Goal: Task Accomplishment & Management: Use online tool/utility

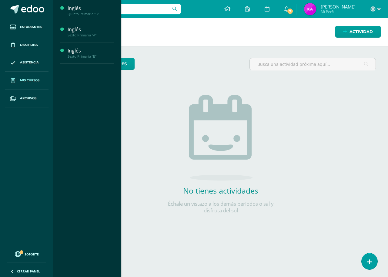
click at [26, 78] on span "Mis cursos" at bounding box center [29, 80] width 19 height 5
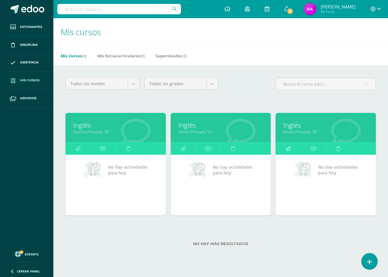
click at [289, 145] on icon at bounding box center [287, 148] width 5 height 12
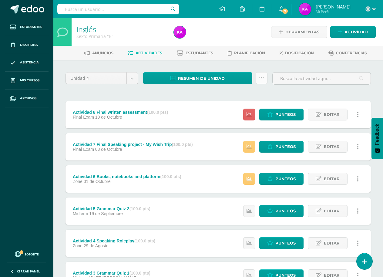
click at [261, 79] on icon at bounding box center [261, 77] width 5 height 5
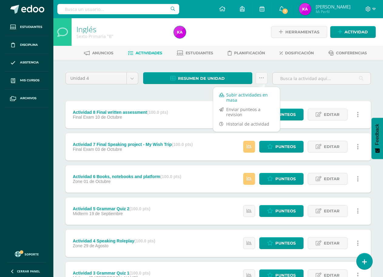
click at [253, 98] on link "Subir actividades en masa" at bounding box center [246, 97] width 67 height 15
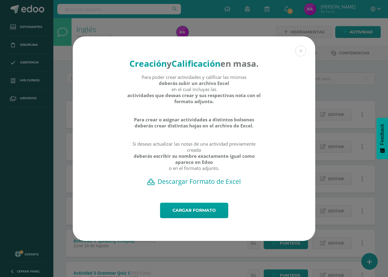
click at [201, 185] on h2 "Descargar Formato de Excel" at bounding box center [193, 181] width 221 height 8
click at [196, 217] on link "Cargar formato" at bounding box center [194, 209] width 68 height 15
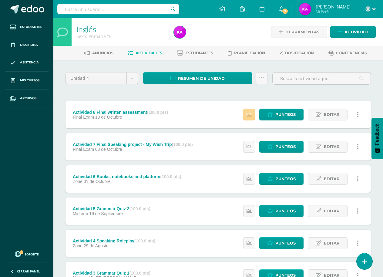
click at [250, 117] on icon at bounding box center [248, 114] width 5 height 5
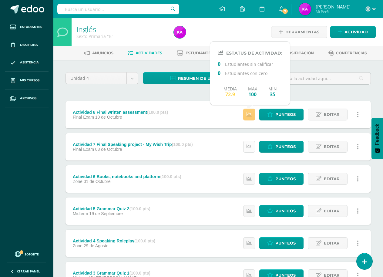
click at [247, 150] on link at bounding box center [249, 147] width 12 height 12
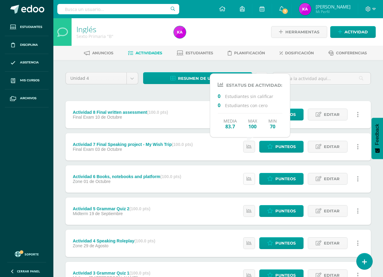
click at [250, 175] on link at bounding box center [249, 179] width 12 height 12
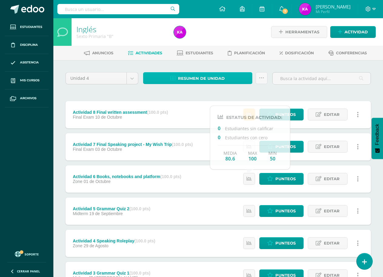
click at [214, 79] on span "Resumen de unidad" at bounding box center [201, 78] width 47 height 11
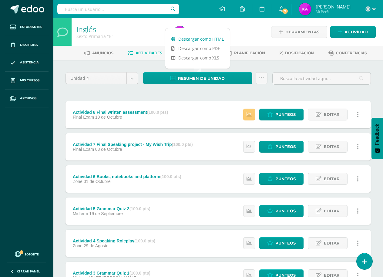
click at [183, 41] on link "Descargar como HTML" at bounding box center [197, 38] width 65 height 9
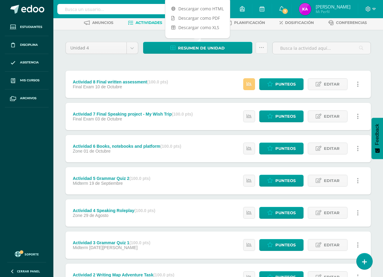
drag, startPoint x: 63, startPoint y: 64, endPoint x: 68, endPoint y: 68, distance: 6.9
click at [63, 64] on div "Unidad 4 Unidad 1 Unidad 2 Unidad 3 Unidad 4 Resumen de unidad Subir actividade…" at bounding box center [217, 196] width 329 height 333
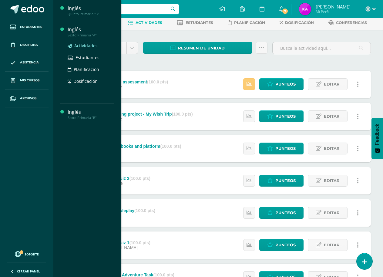
click at [76, 46] on span "Actividades" at bounding box center [85, 46] width 23 height 6
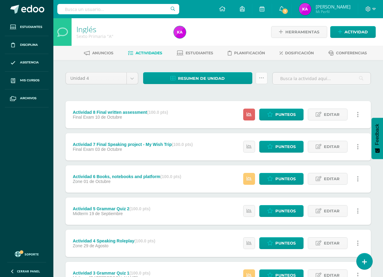
click at [257, 81] on link at bounding box center [261, 78] width 12 height 12
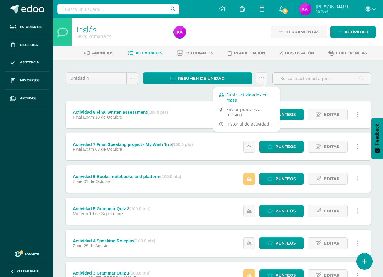
click at [246, 94] on link "Subir actividades en masa" at bounding box center [246, 97] width 67 height 15
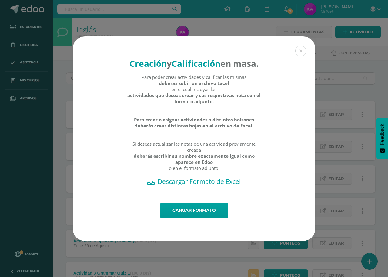
click at [208, 185] on h2 "Descargar Formato de Excel" at bounding box center [193, 181] width 221 height 8
click at [200, 185] on h2 "Descargar Formato de Excel" at bounding box center [193, 181] width 221 height 8
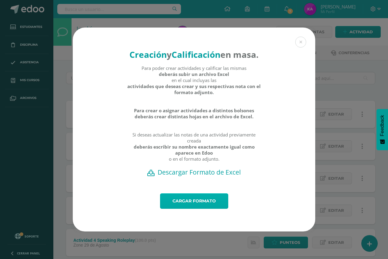
click at [203, 203] on link "Cargar formato" at bounding box center [194, 201] width 68 height 15
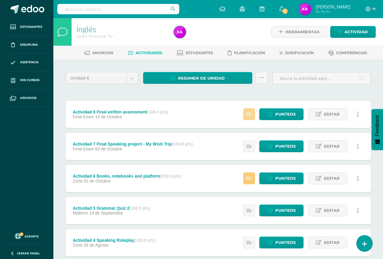
click at [251, 114] on icon at bounding box center [248, 114] width 5 height 5
click at [249, 180] on icon at bounding box center [248, 178] width 5 height 5
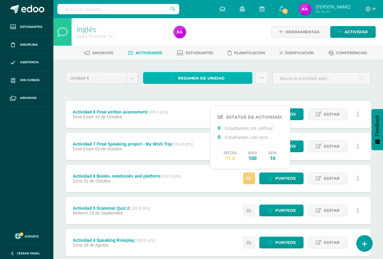
click at [211, 76] on span "Resumen de unidad" at bounding box center [201, 78] width 47 height 11
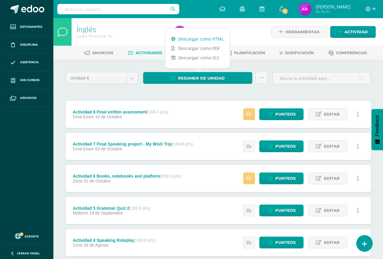
click at [207, 38] on link "Descargar como HTML" at bounding box center [197, 38] width 65 height 9
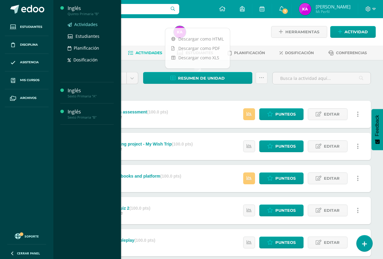
click at [82, 22] on span "Actividades" at bounding box center [85, 25] width 23 height 6
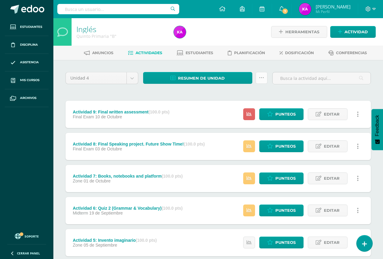
click at [259, 78] on link at bounding box center [261, 78] width 12 height 12
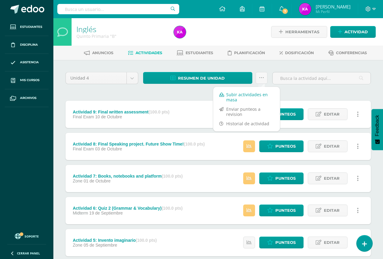
click at [252, 99] on link "Subir actividades en masa" at bounding box center [246, 97] width 67 height 15
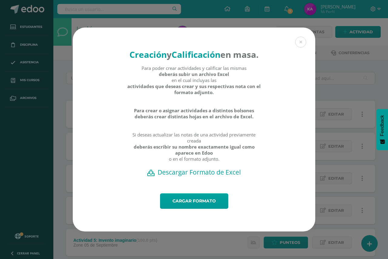
click at [219, 177] on h2 "Descargar Formato de Excel" at bounding box center [193, 172] width 221 height 8
click at [194, 205] on link "Cargar formato" at bounding box center [194, 201] width 68 height 15
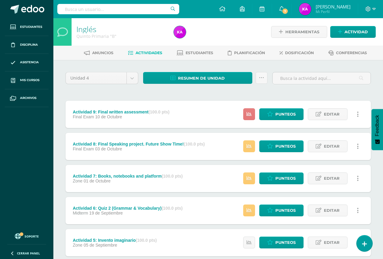
click at [248, 113] on icon at bounding box center [248, 114] width 5 height 5
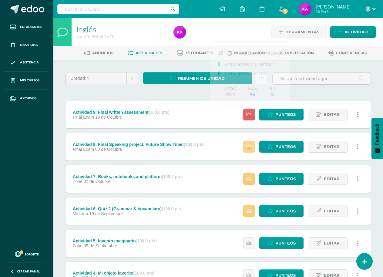
click at [253, 149] on link at bounding box center [249, 147] width 12 height 12
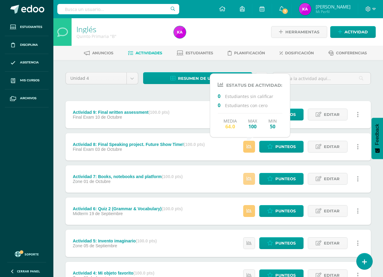
click at [251, 178] on icon at bounding box center [248, 178] width 5 height 5
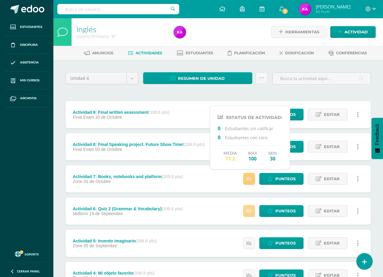
click at [251, 209] on icon at bounding box center [248, 210] width 5 height 5
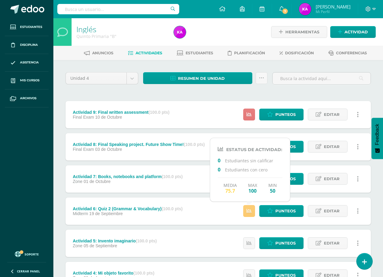
click at [247, 115] on link at bounding box center [249, 114] width 12 height 12
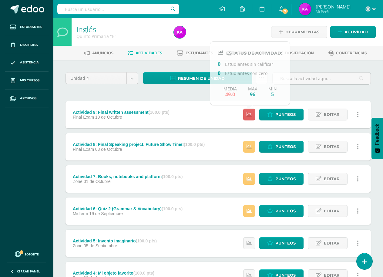
click at [124, 95] on div "Unidad 4 Unidad 1 Unidad 2 Unidad 3 Unidad 4 Resumen de unidad Descargar como H…" at bounding box center [218, 242] width 310 height 341
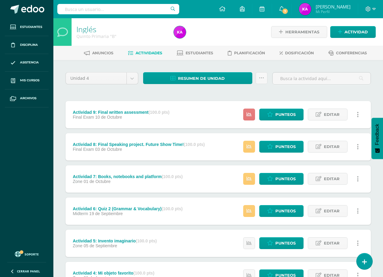
click at [248, 115] on icon at bounding box center [248, 114] width 5 height 5
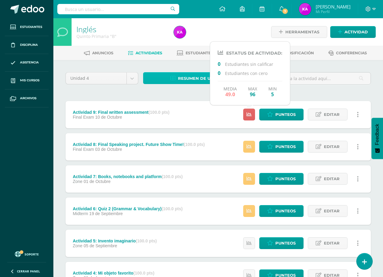
click at [176, 79] on link "Resumen de unidad" at bounding box center [197, 78] width 109 height 12
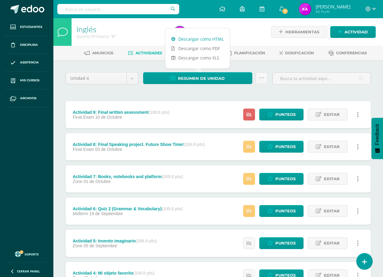
click at [203, 38] on link "Descargar como HTML" at bounding box center [197, 38] width 65 height 9
